Goal: Information Seeking & Learning: Find specific fact

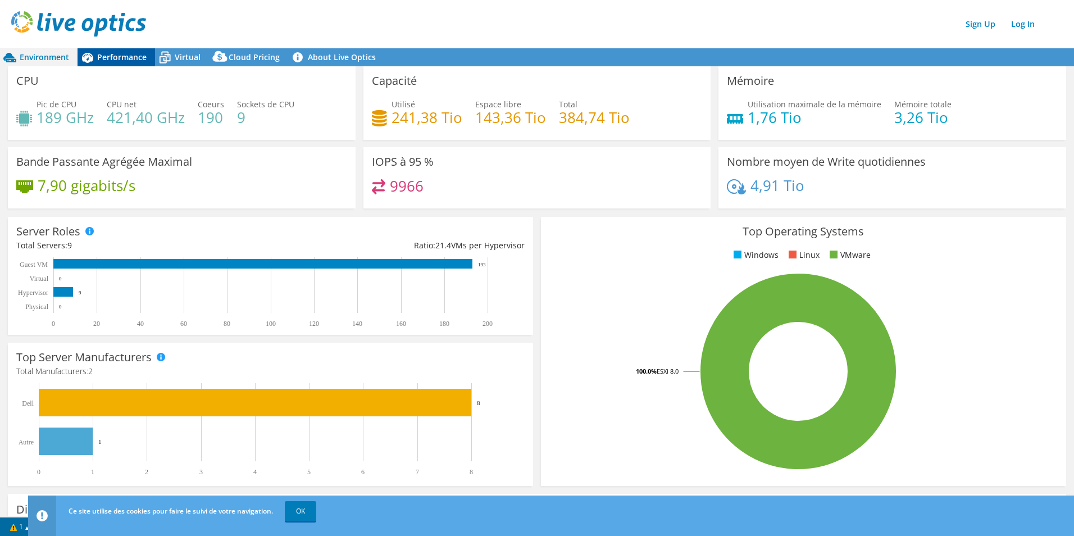
click at [121, 58] on span "Performance" at bounding box center [121, 57] width 49 height 11
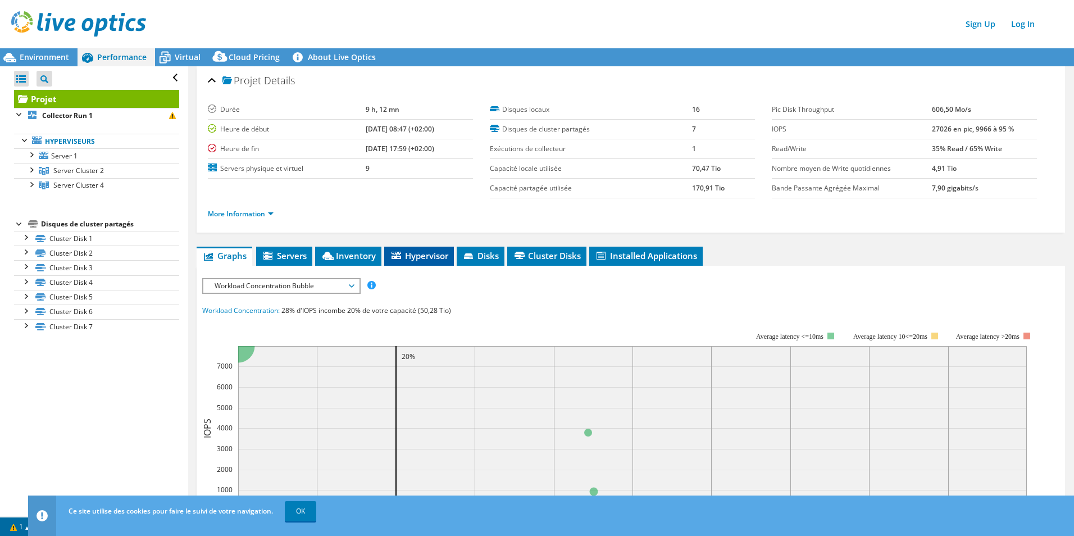
click at [434, 258] on span "Hypervisor" at bounding box center [419, 255] width 58 height 11
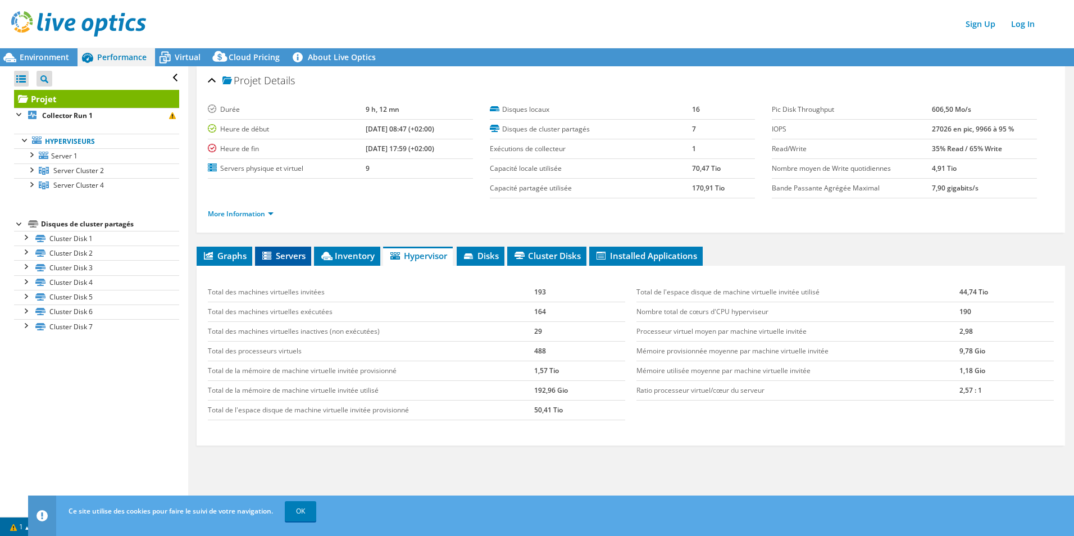
click at [286, 247] on li "Servers" at bounding box center [283, 256] width 56 height 19
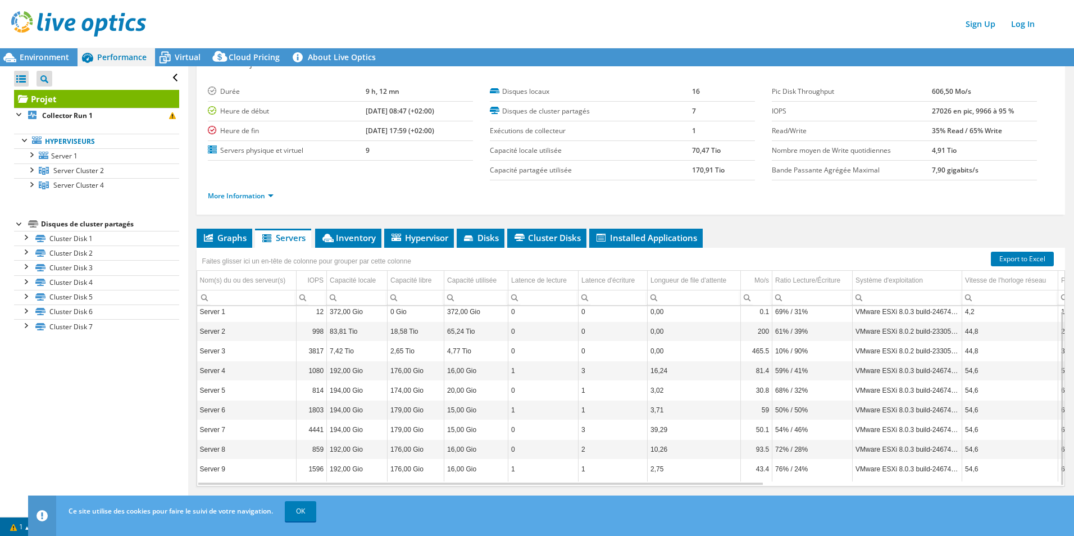
scroll to position [31, 0]
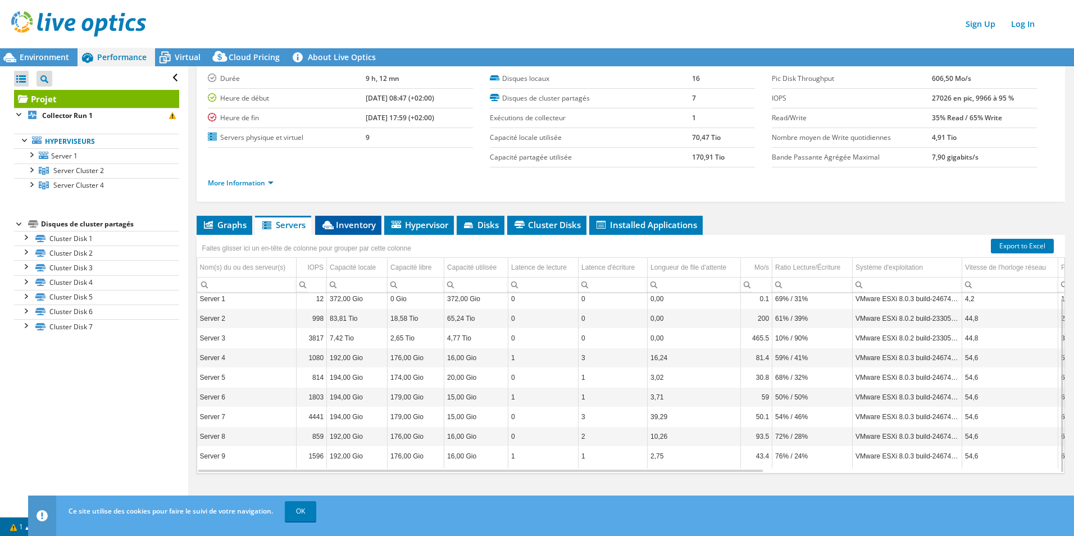
click at [351, 229] on span "Inventory" at bounding box center [348, 224] width 55 height 11
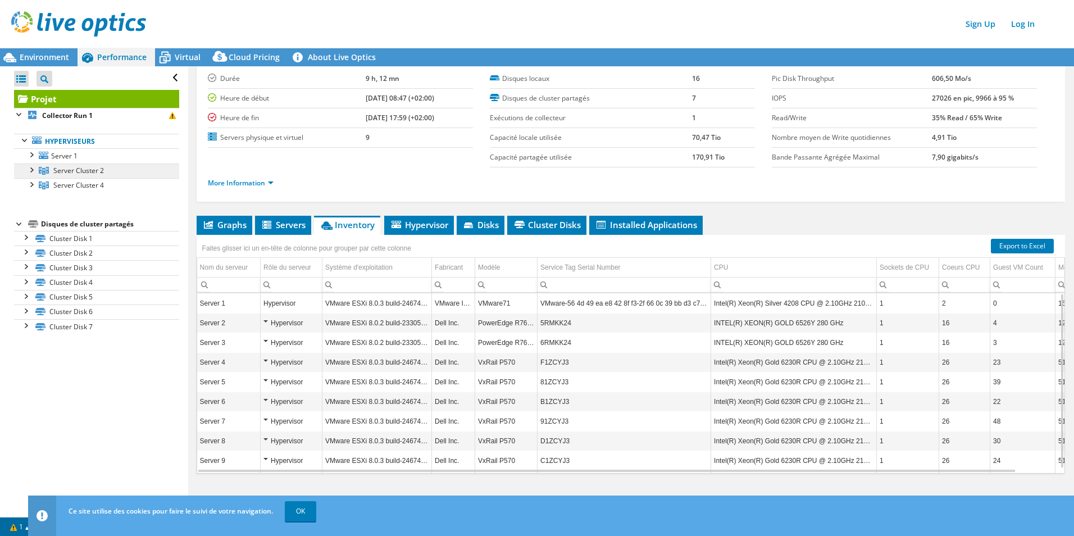
click at [77, 172] on span "Server Cluster 2" at bounding box center [78, 171] width 51 height 10
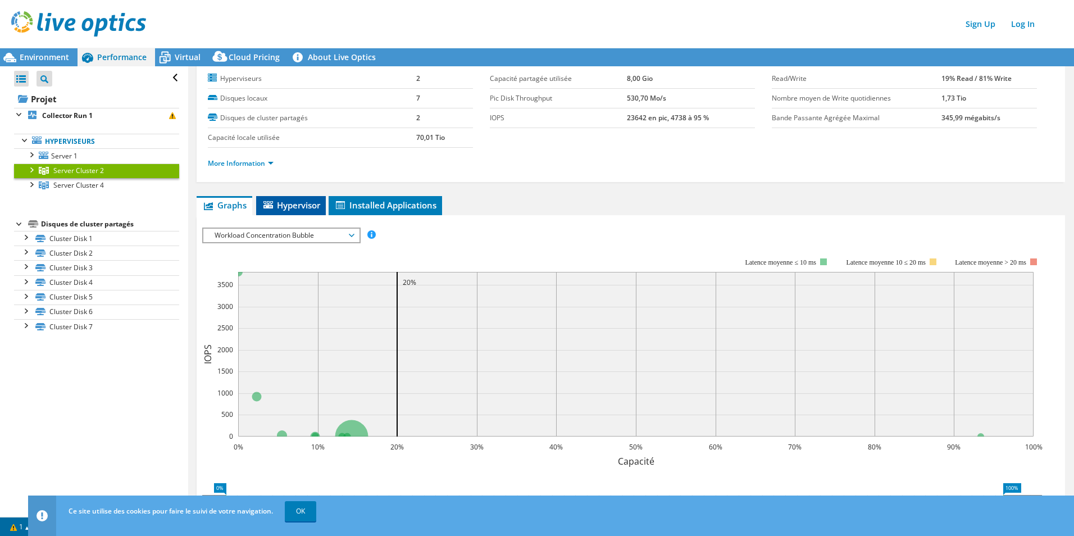
click at [307, 210] on span "Hypervisor" at bounding box center [291, 204] width 58 height 11
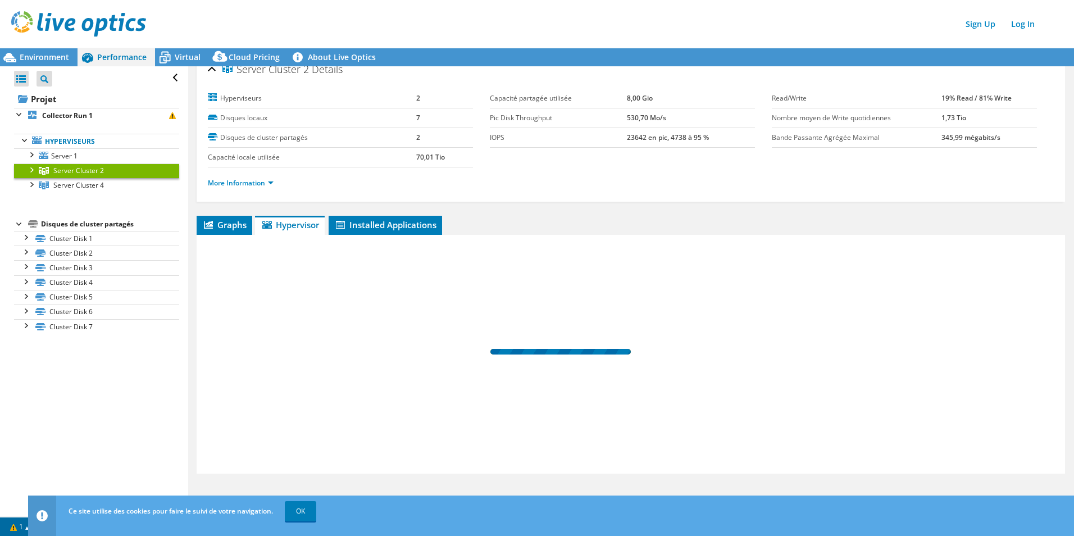
scroll to position [11, 0]
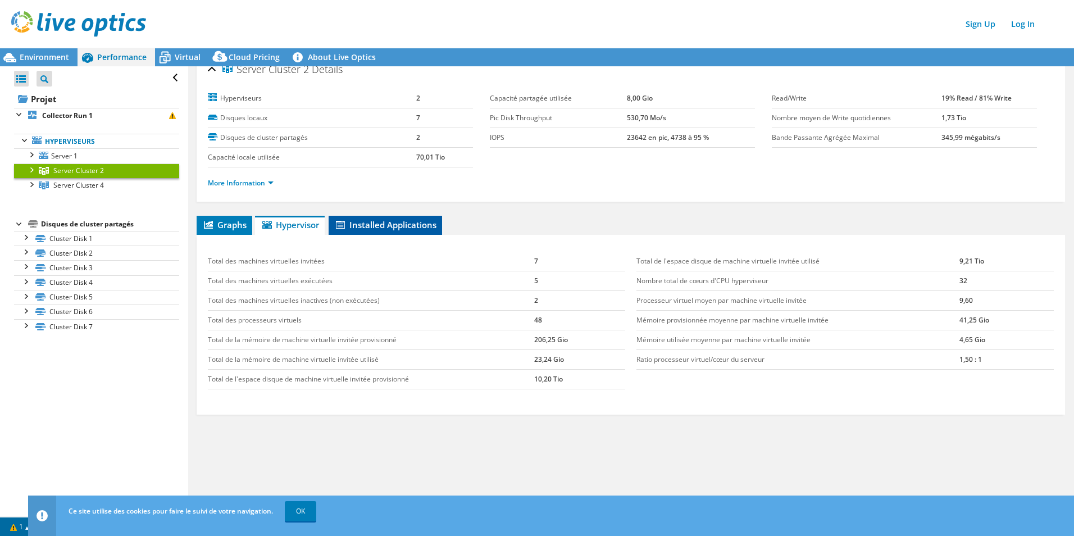
click at [379, 225] on span "Installed Applications" at bounding box center [385, 224] width 102 height 11
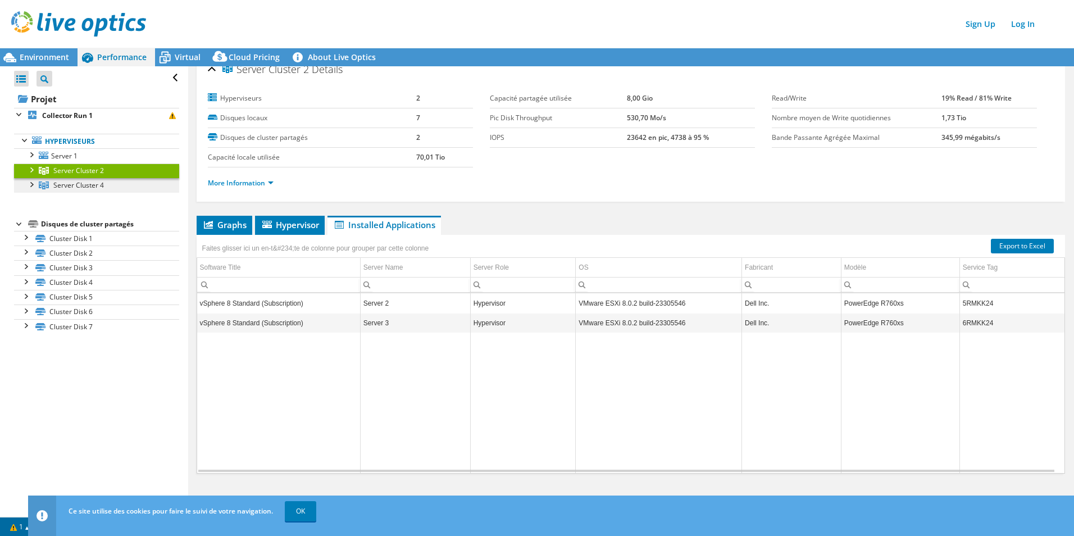
click at [98, 175] on span "Server Cluster 4" at bounding box center [78, 171] width 51 height 10
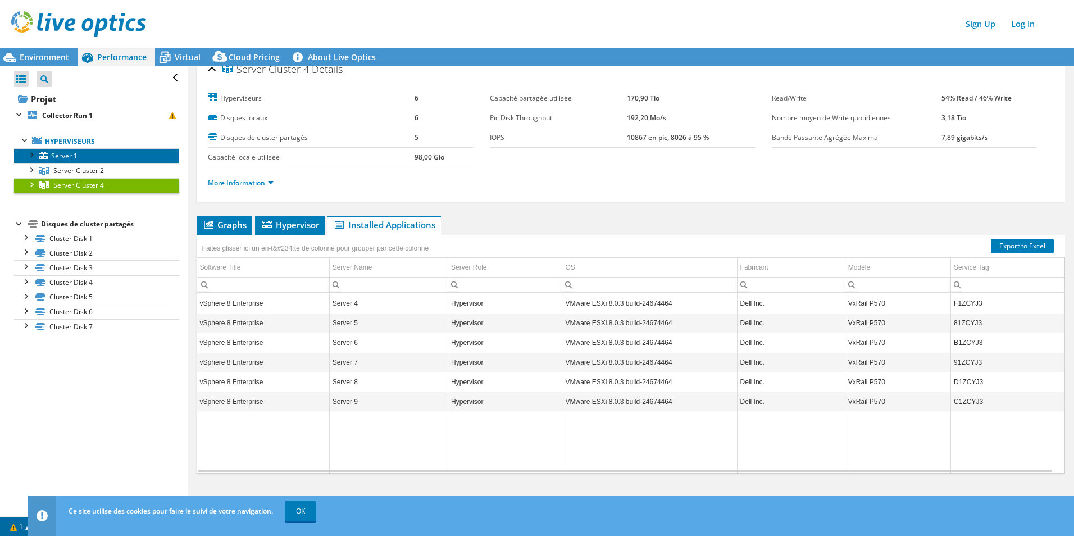
click at [82, 153] on link "Server 1" at bounding box center [96, 155] width 165 height 15
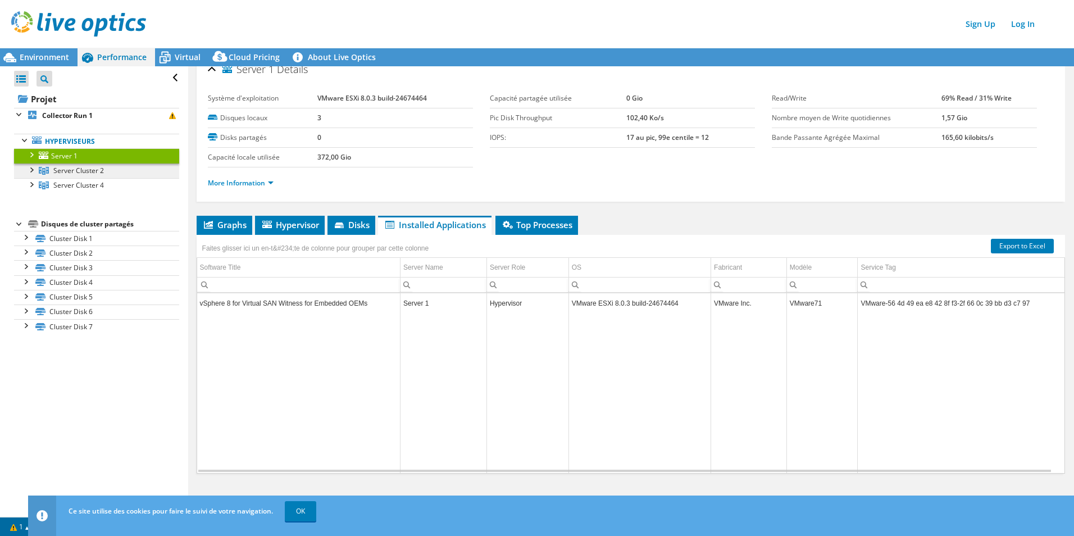
click at [51, 170] on link "Server Cluster 2" at bounding box center [96, 170] width 165 height 15
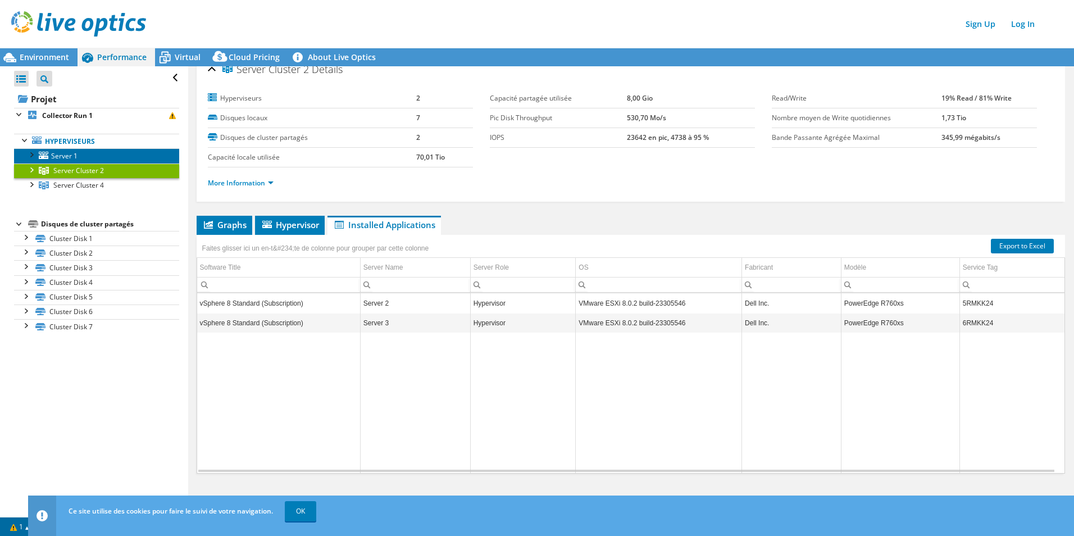
click at [57, 159] on span "Server 1" at bounding box center [64, 156] width 26 height 10
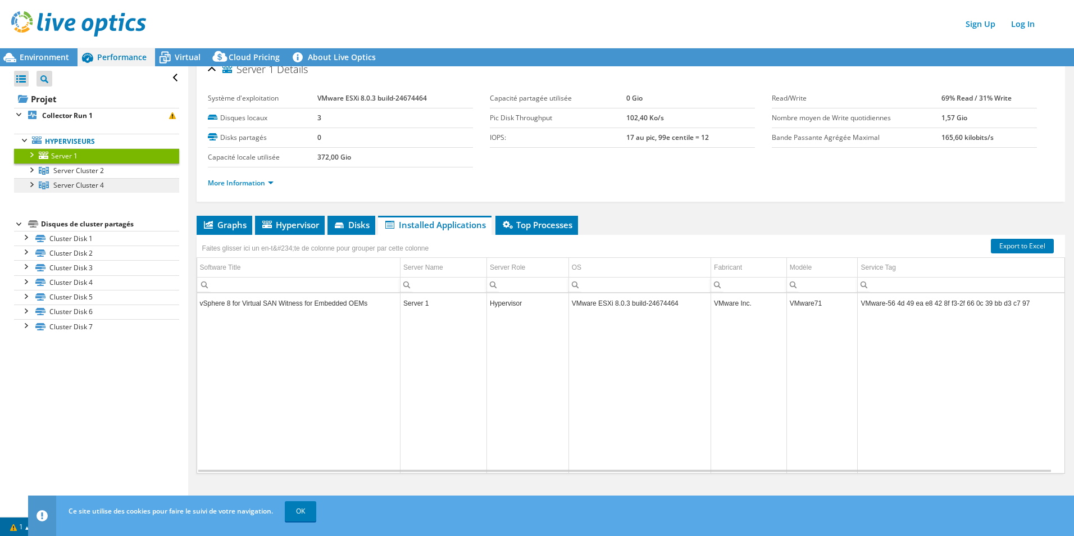
click at [67, 175] on span "Server Cluster 4" at bounding box center [78, 171] width 51 height 10
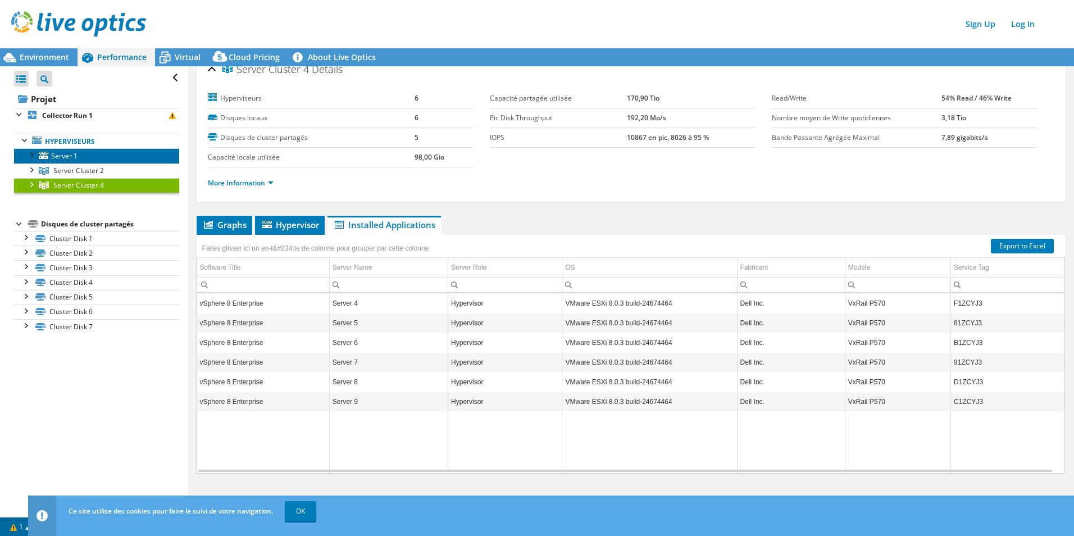
click at [76, 159] on span "Server 1" at bounding box center [64, 156] width 26 height 10
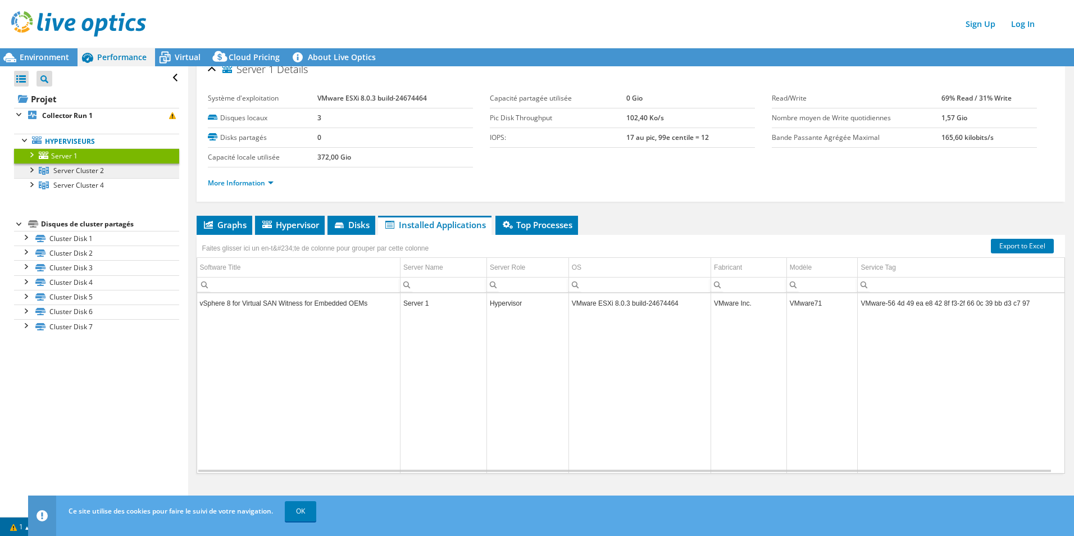
click at [75, 175] on span "Server Cluster 2" at bounding box center [78, 171] width 51 height 10
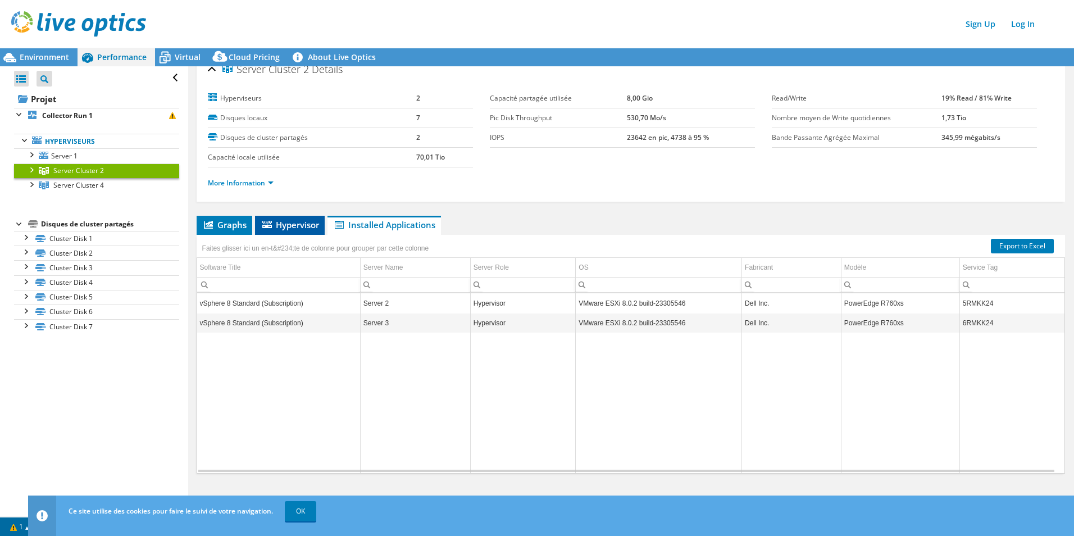
click at [279, 223] on span "Hypervisor" at bounding box center [290, 224] width 58 height 11
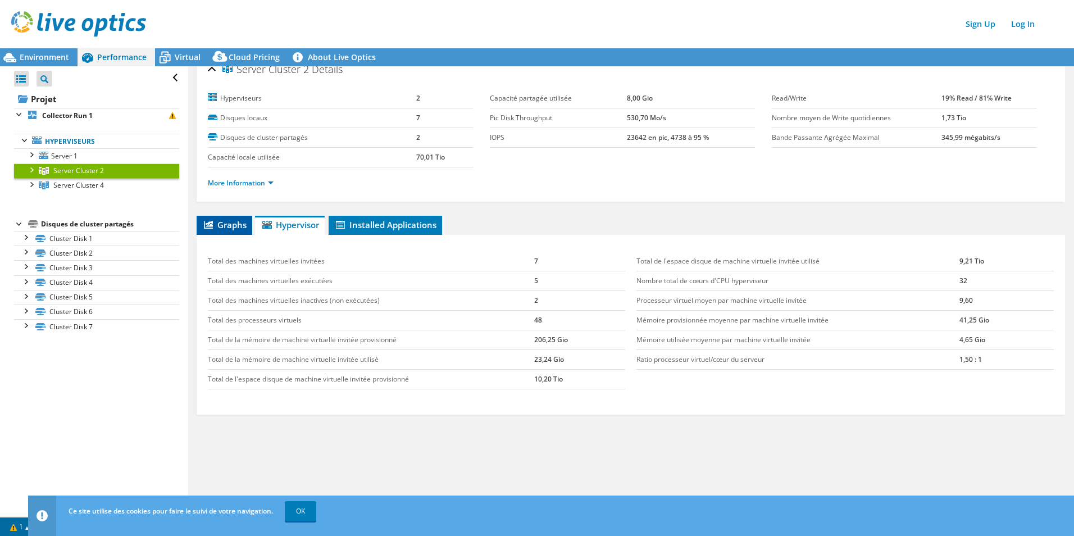
click at [222, 222] on span "Graphs" at bounding box center [224, 224] width 44 height 11
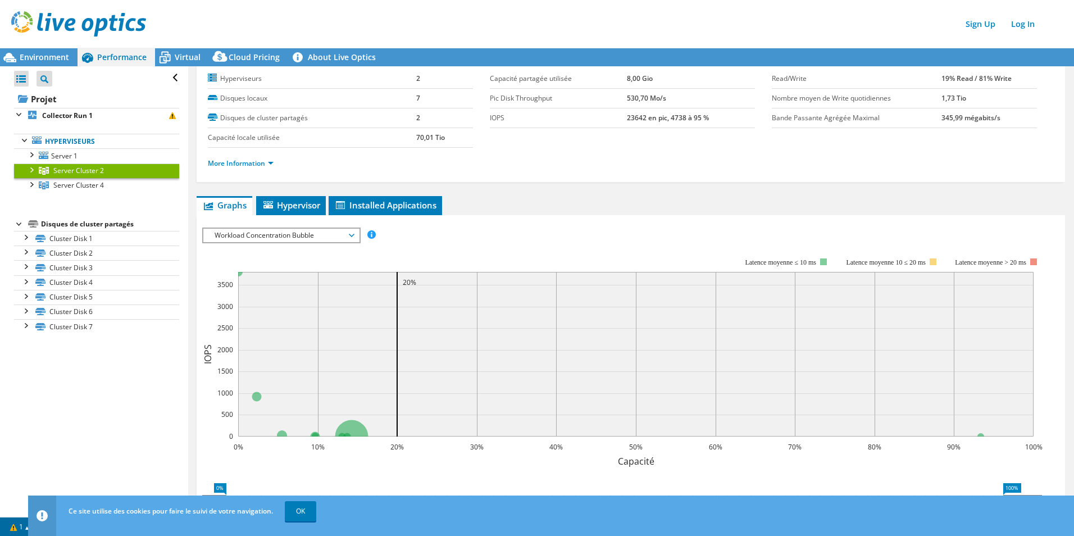
click at [303, 195] on div "Server Cluster 2 Details Hyperviseurs 2 Disques locaux 7 Disques de cluster par…" at bounding box center [630, 327] width 885 height 584
click at [304, 207] on span "Hypervisor" at bounding box center [291, 204] width 58 height 11
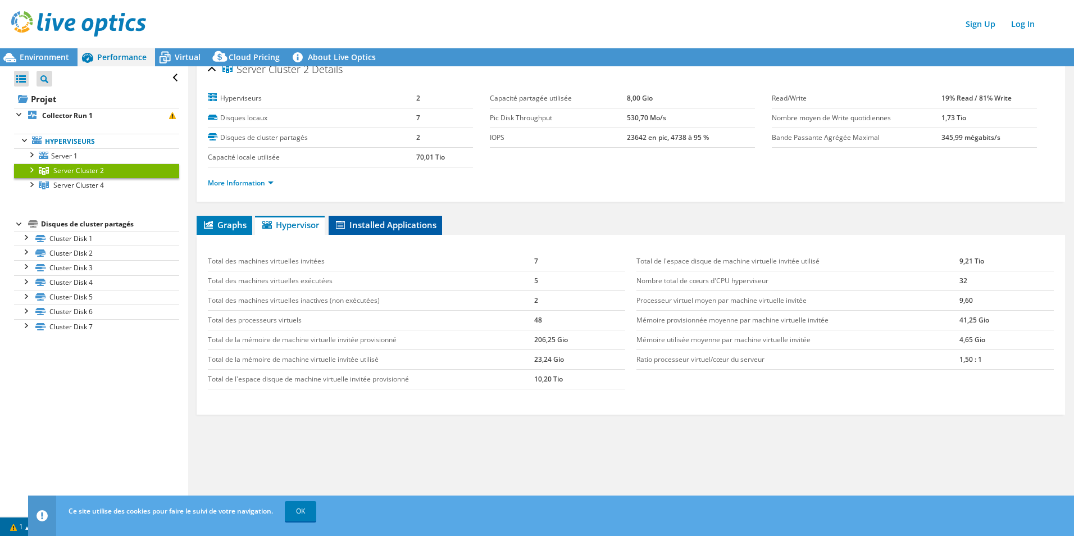
click at [392, 219] on span "Installed Applications" at bounding box center [385, 224] width 102 height 11
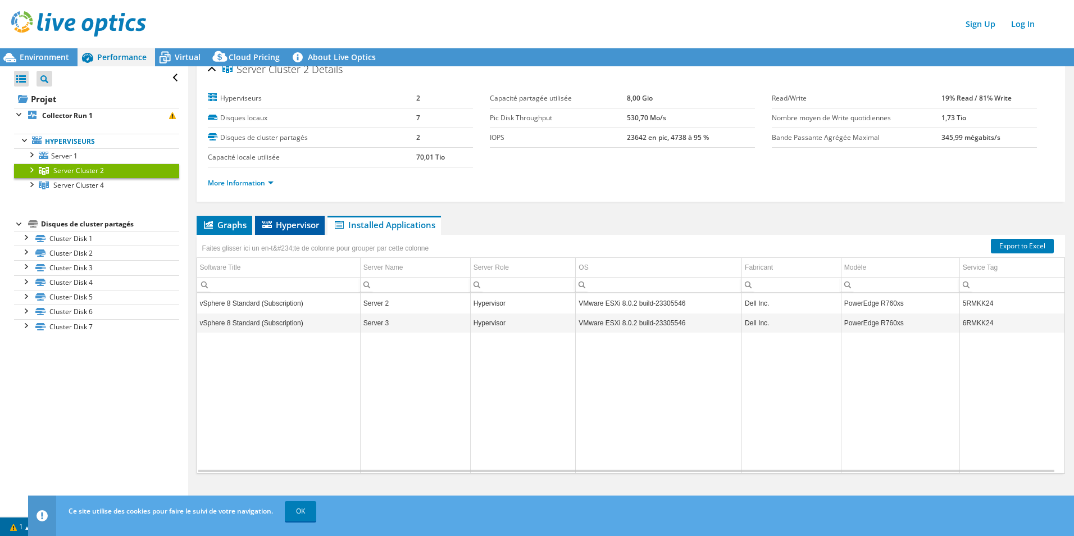
click at [285, 218] on li "Hypervisor" at bounding box center [290, 225] width 70 height 19
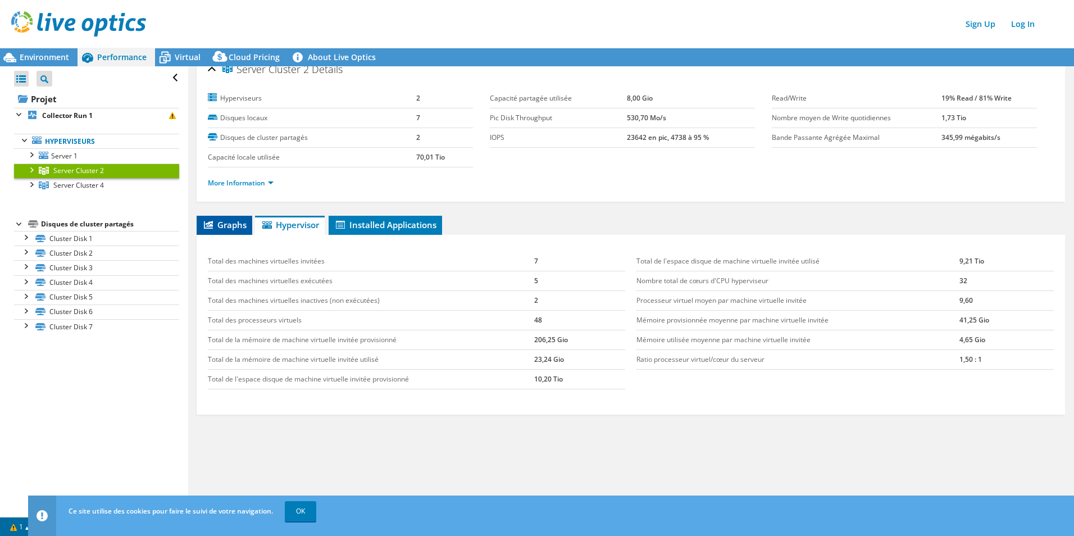
click at [231, 230] on li "Graphs" at bounding box center [225, 225] width 56 height 19
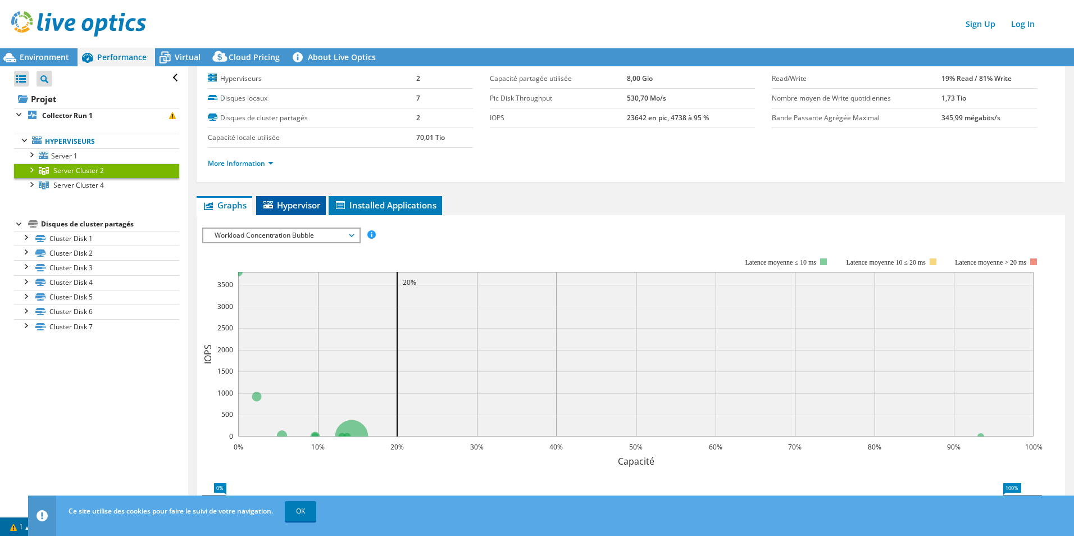
click at [291, 208] on span "Hypervisor" at bounding box center [291, 204] width 58 height 11
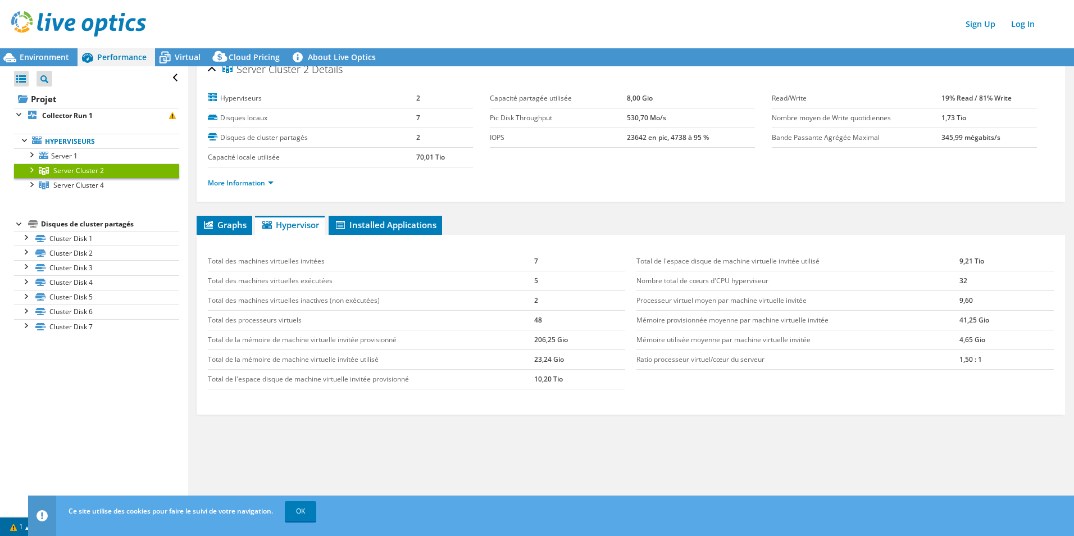
scroll to position [11, 0]
click at [368, 230] on span "Installed Applications" at bounding box center [385, 224] width 102 height 11
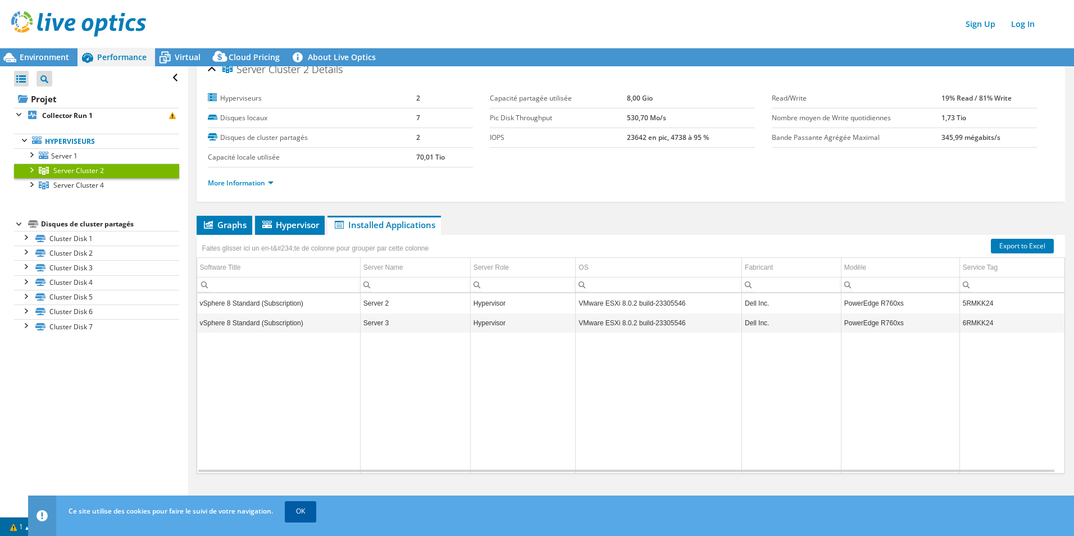
click at [298, 513] on link "OK" at bounding box center [300, 511] width 31 height 20
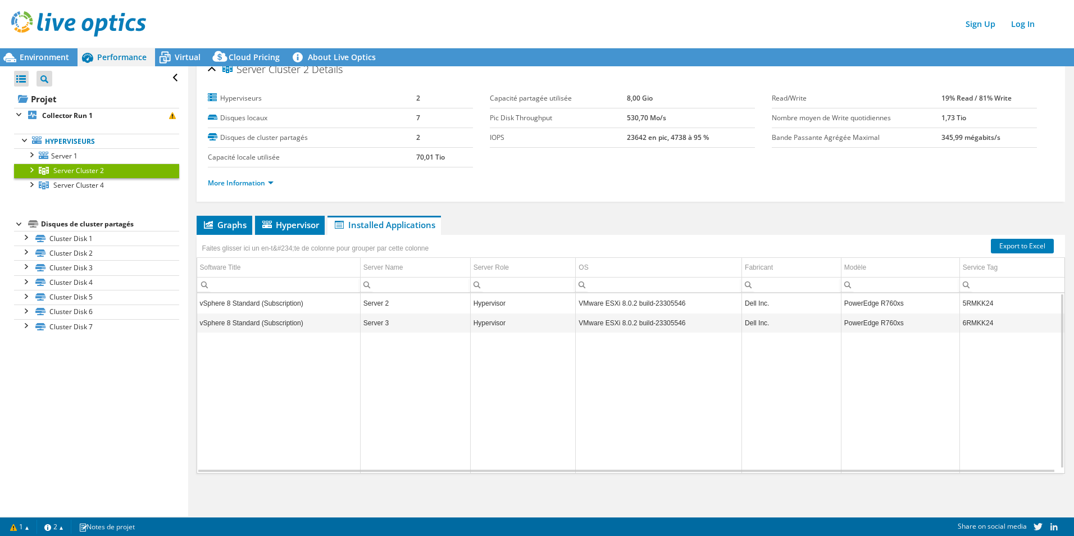
scroll to position [0, 0]
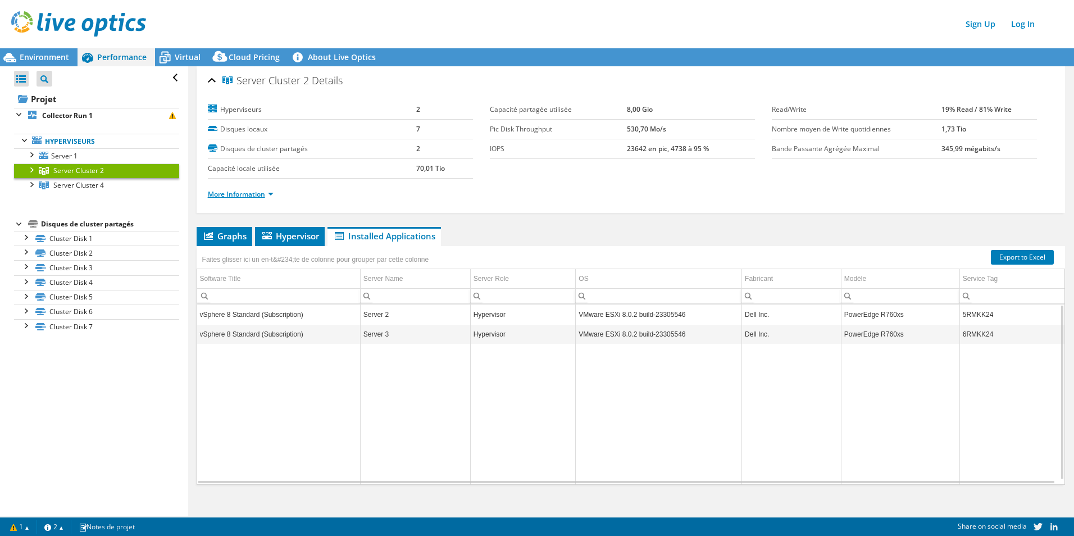
click at [272, 194] on link "More Information" at bounding box center [241, 194] width 66 height 10
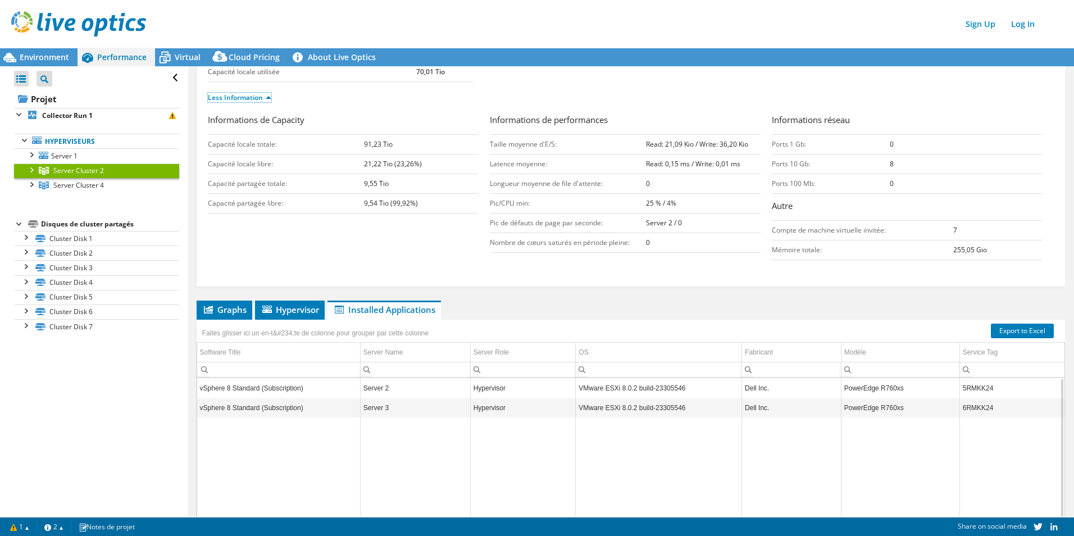
scroll to position [112, 0]
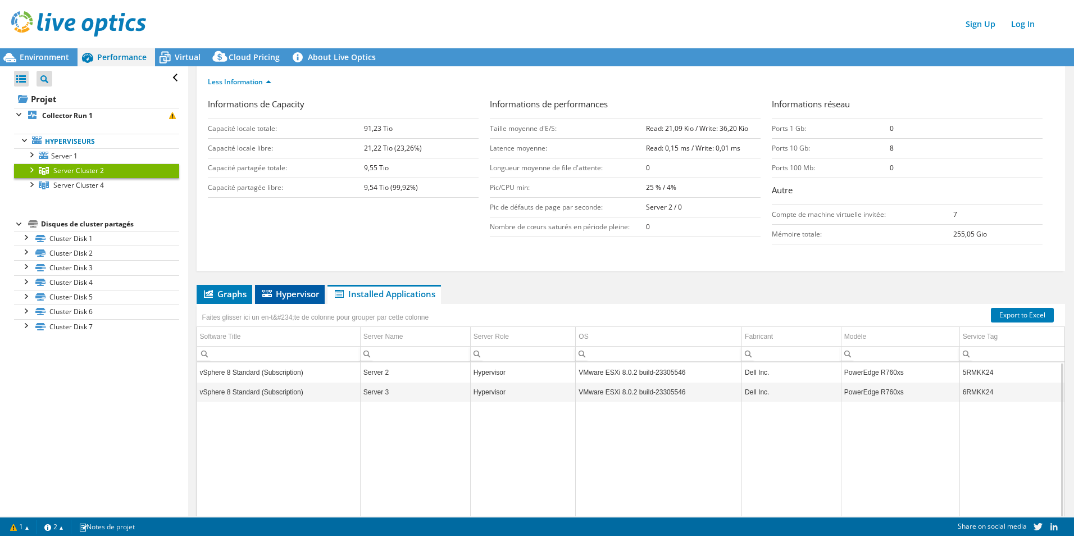
click at [287, 290] on span "Hypervisor" at bounding box center [290, 293] width 58 height 11
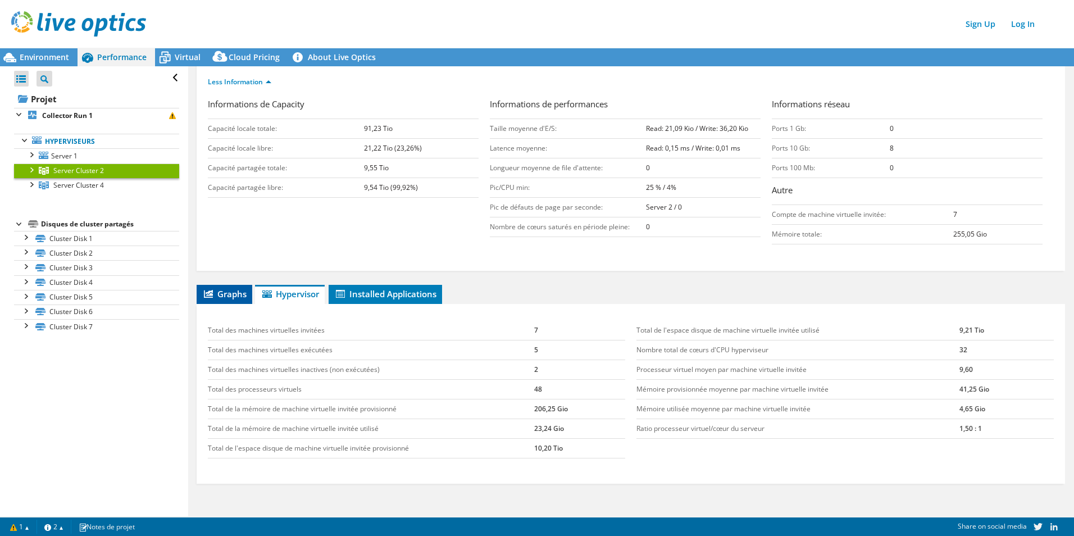
click at [214, 297] on span "Graphs" at bounding box center [224, 293] width 44 height 11
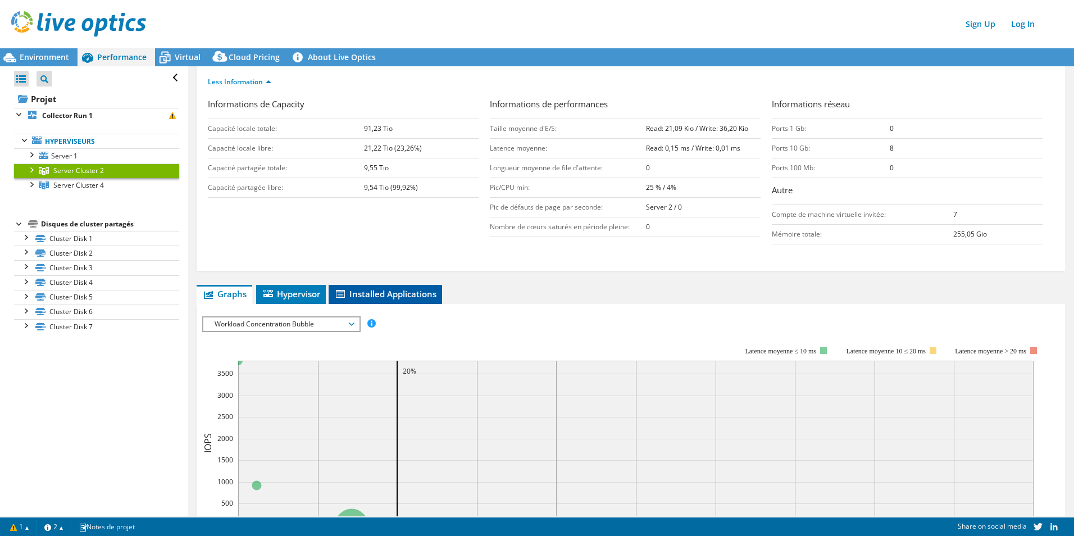
click at [365, 292] on span "Installed Applications" at bounding box center [385, 293] width 102 height 11
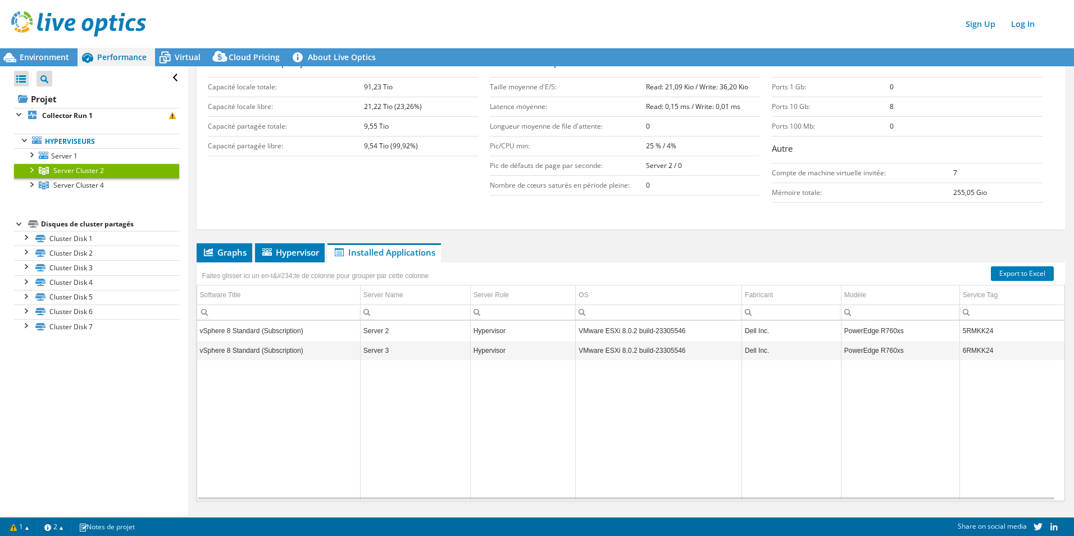
scroll to position [168, 0]
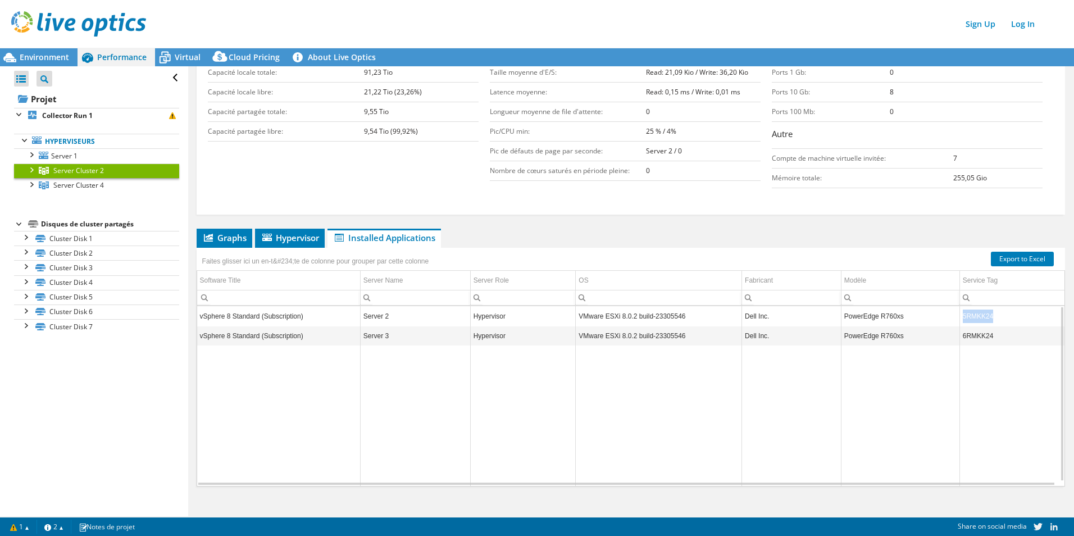
drag, startPoint x: 987, startPoint y: 320, endPoint x: 953, endPoint y: 321, distance: 33.2
click at [959, 321] on td "5RMKK24" at bounding box center [1011, 317] width 105 height 20
copy td "5RMKK24"
drag, startPoint x: 989, startPoint y: 338, endPoint x: 953, endPoint y: 336, distance: 35.4
click at [959, 336] on td "6RMKK24" at bounding box center [1011, 336] width 105 height 20
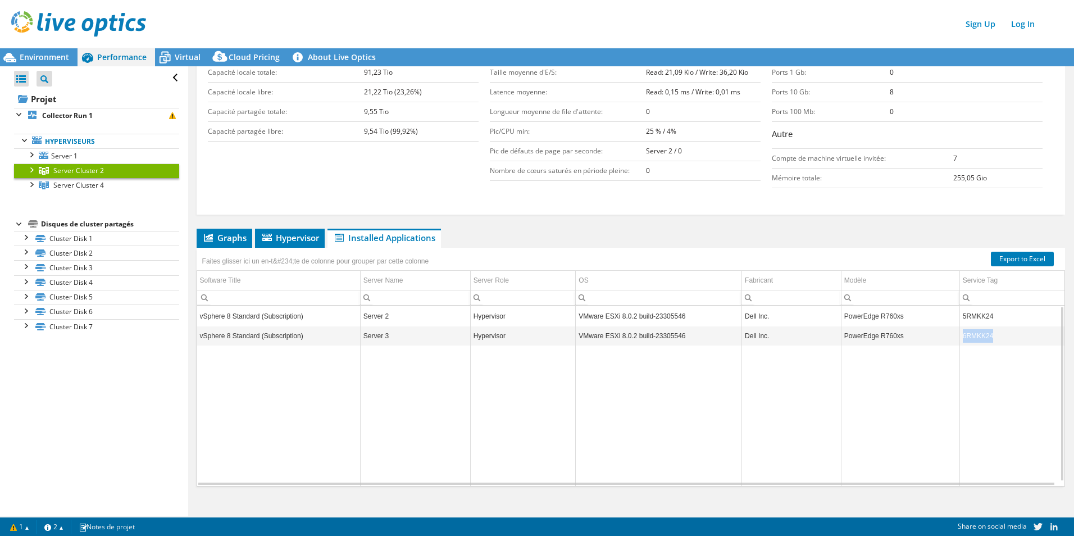
copy td "6RMKK24"
click at [976, 360] on td "Data grid" at bounding box center [1011, 416] width 105 height 140
click at [974, 336] on td "6RMKK24" at bounding box center [1011, 336] width 105 height 20
copy td "6RMKK24"
